Goal: Check status: Check status

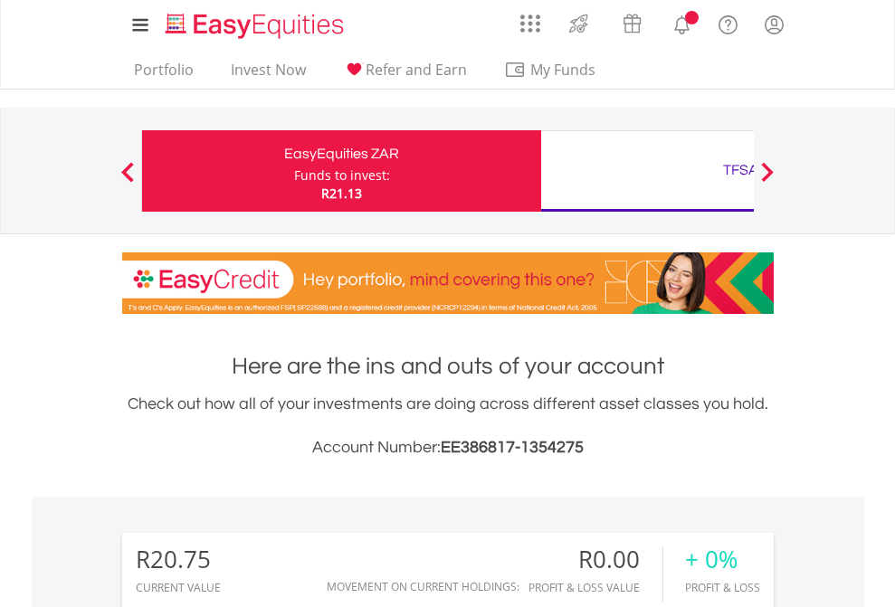
scroll to position [174, 284]
click at [294, 171] on div "Funds to invest:" at bounding box center [342, 176] width 96 height 18
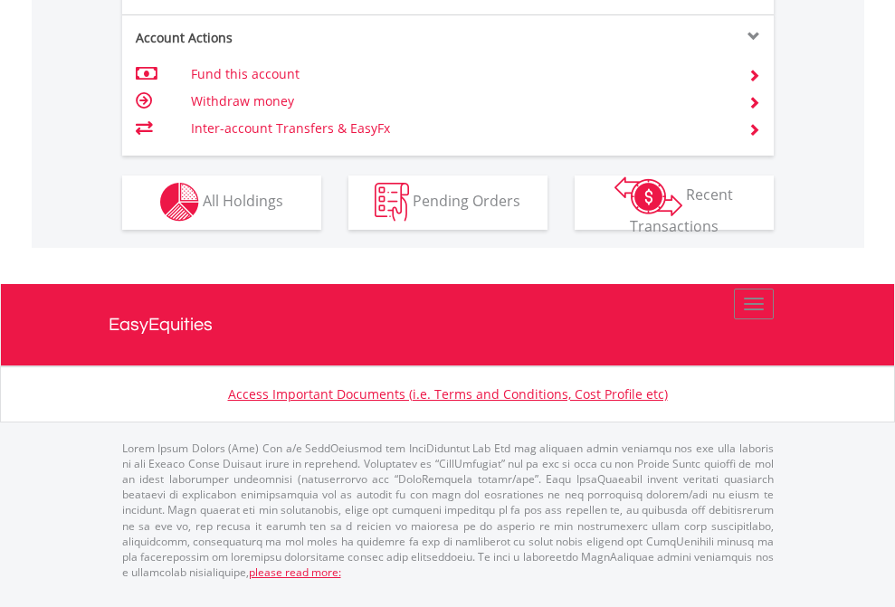
scroll to position [1692, 0]
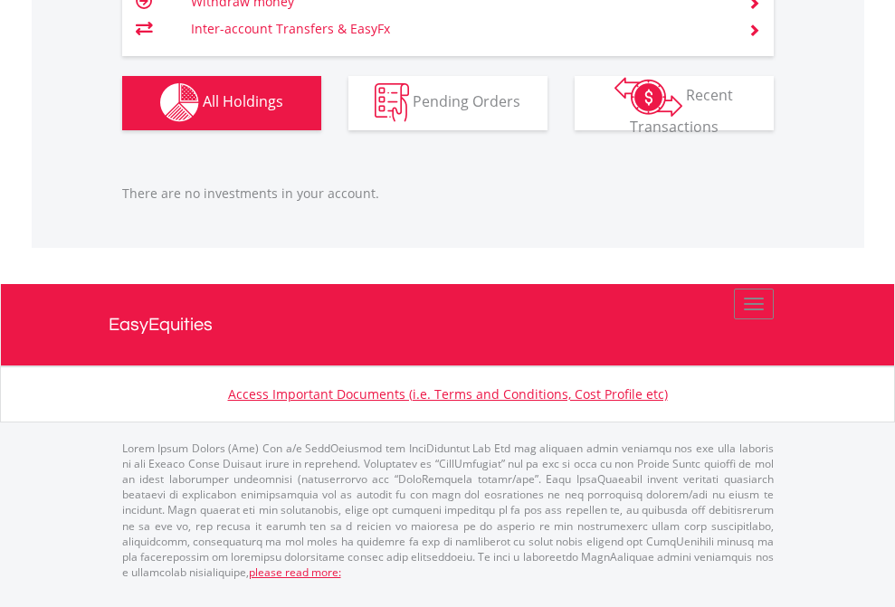
scroll to position [174, 284]
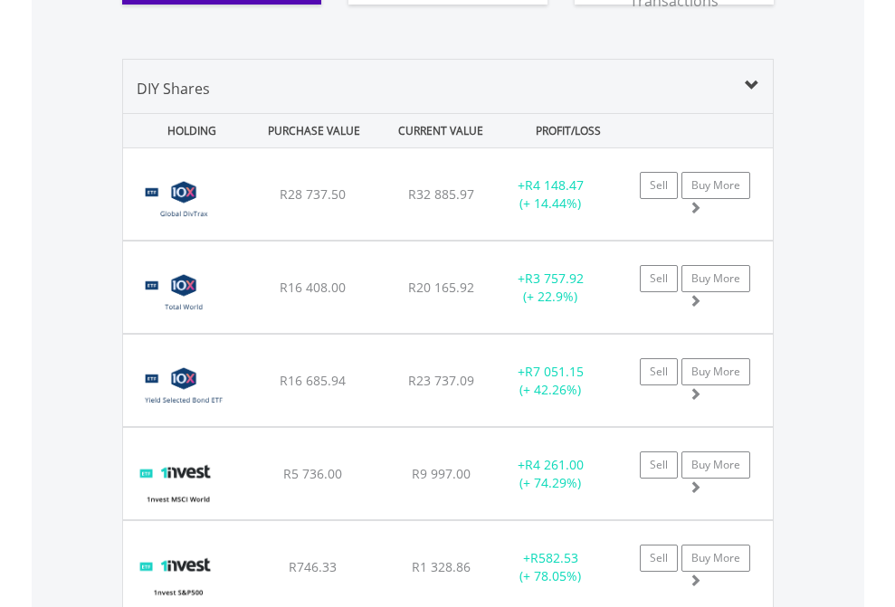
scroll to position [2085, 0]
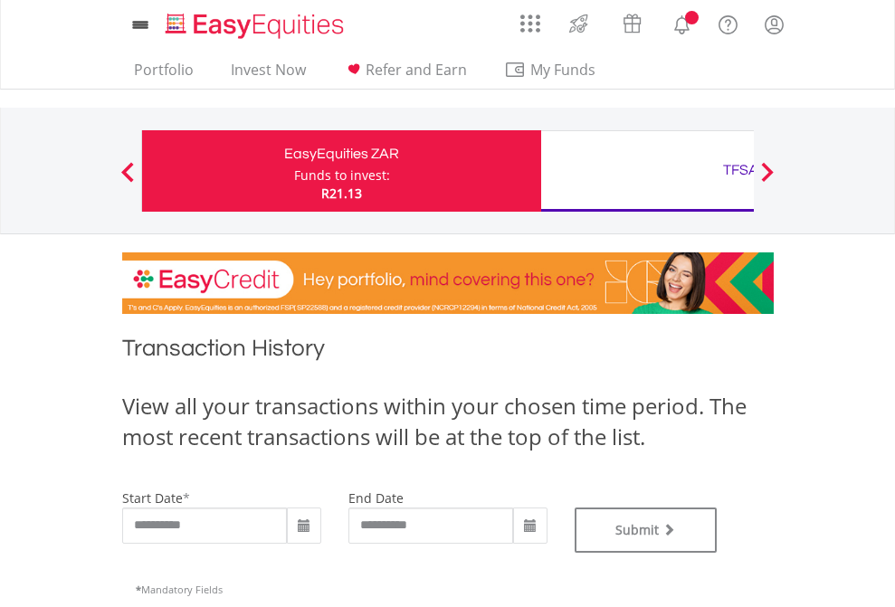
type input "**********"
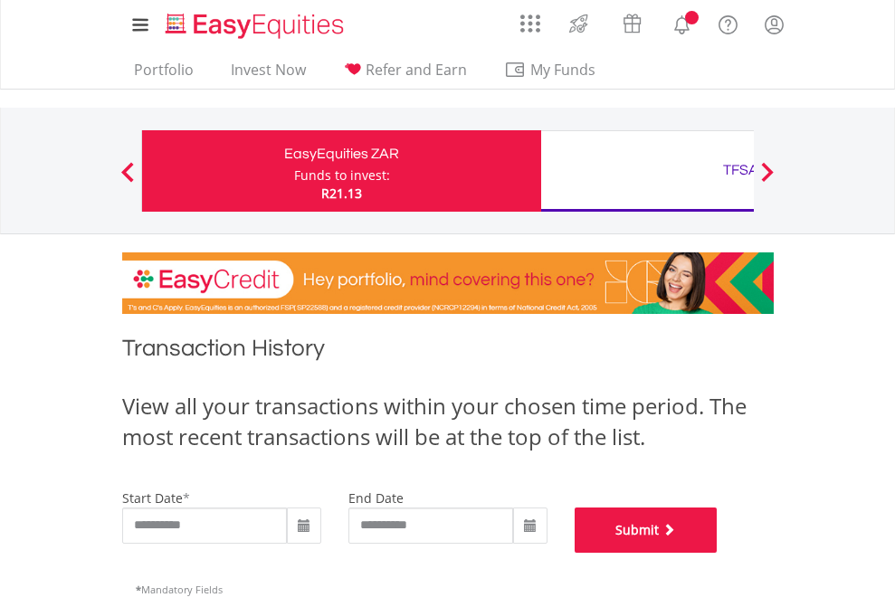
click at [718, 553] on button "Submit" at bounding box center [646, 530] width 143 height 45
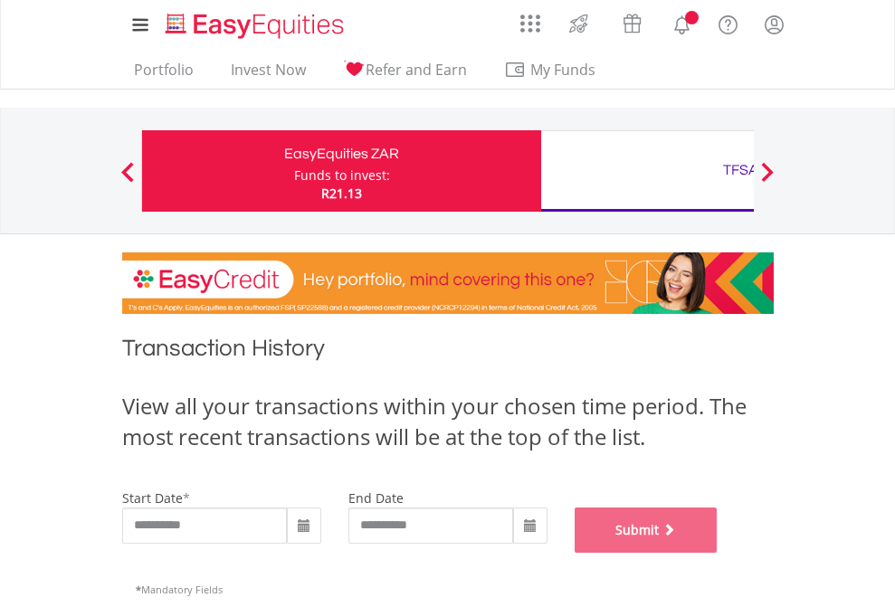
scroll to position [734, 0]
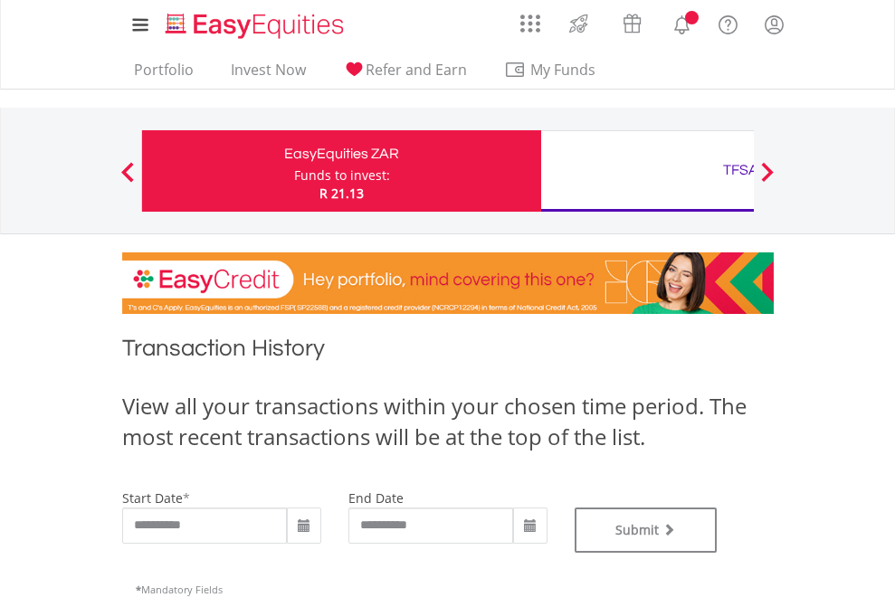
click at [647, 171] on div "TFSA" at bounding box center [740, 169] width 377 height 25
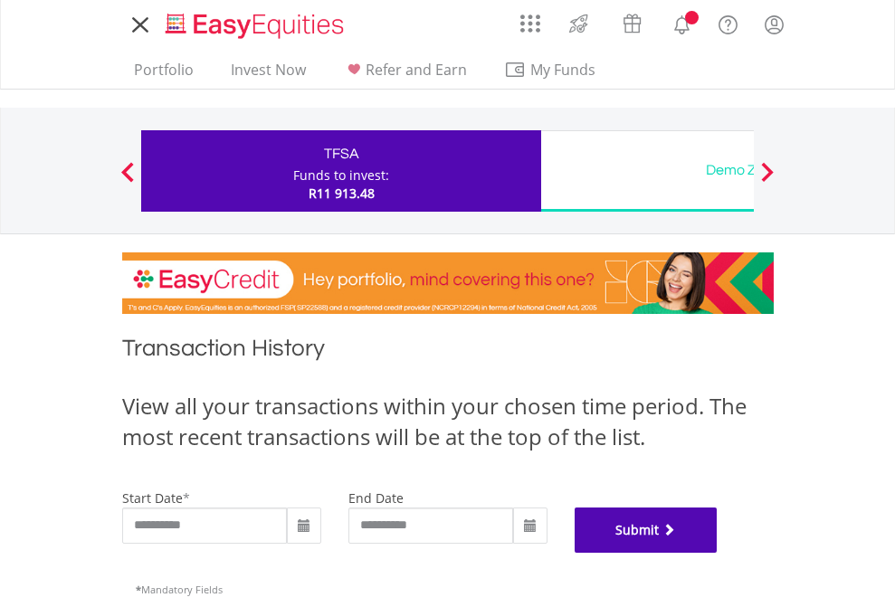
click at [718, 553] on button "Submit" at bounding box center [646, 530] width 143 height 45
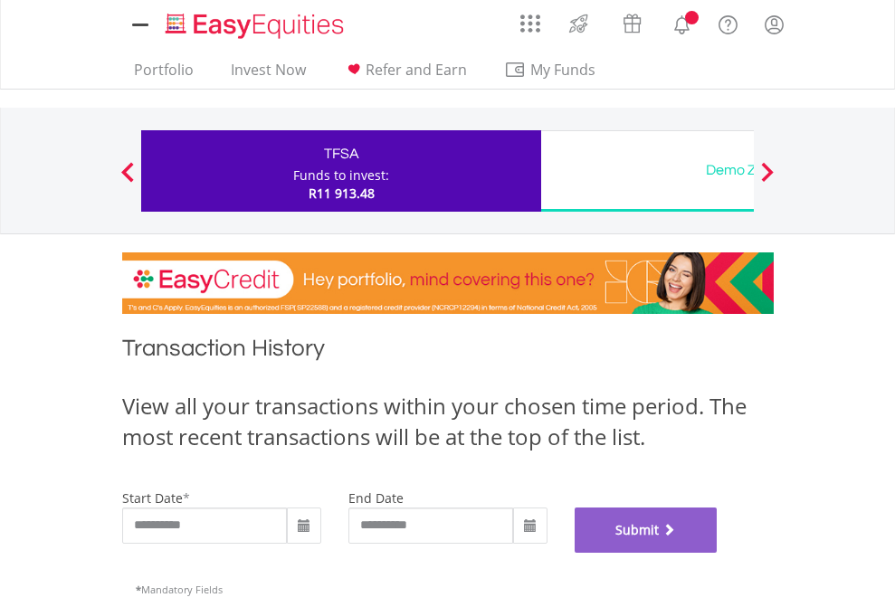
scroll to position [734, 0]
